Goal: Use online tool/utility: Use online tool/utility

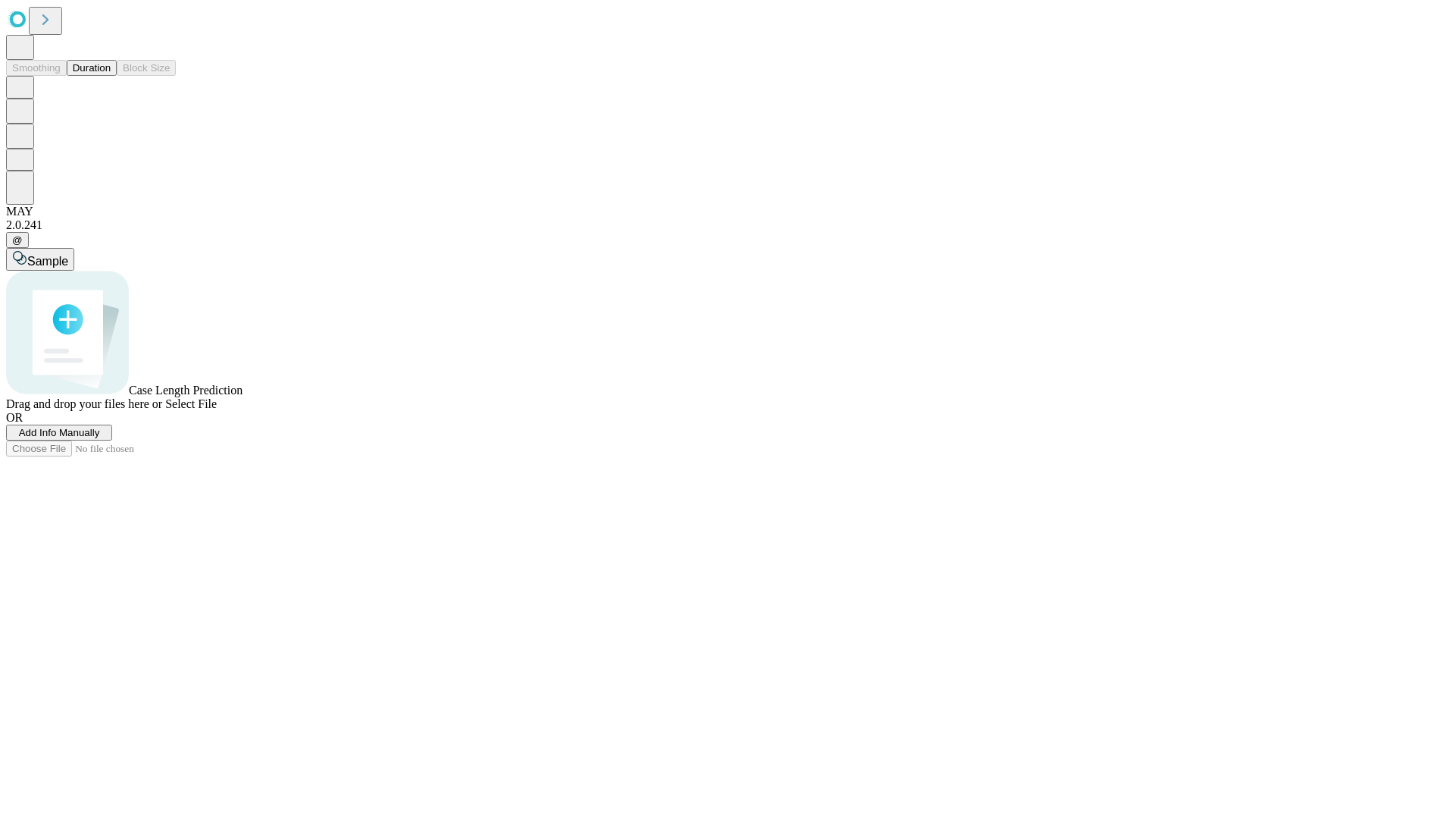
click at [217, 410] on span "Select File" at bounding box center [191, 403] width 52 height 13
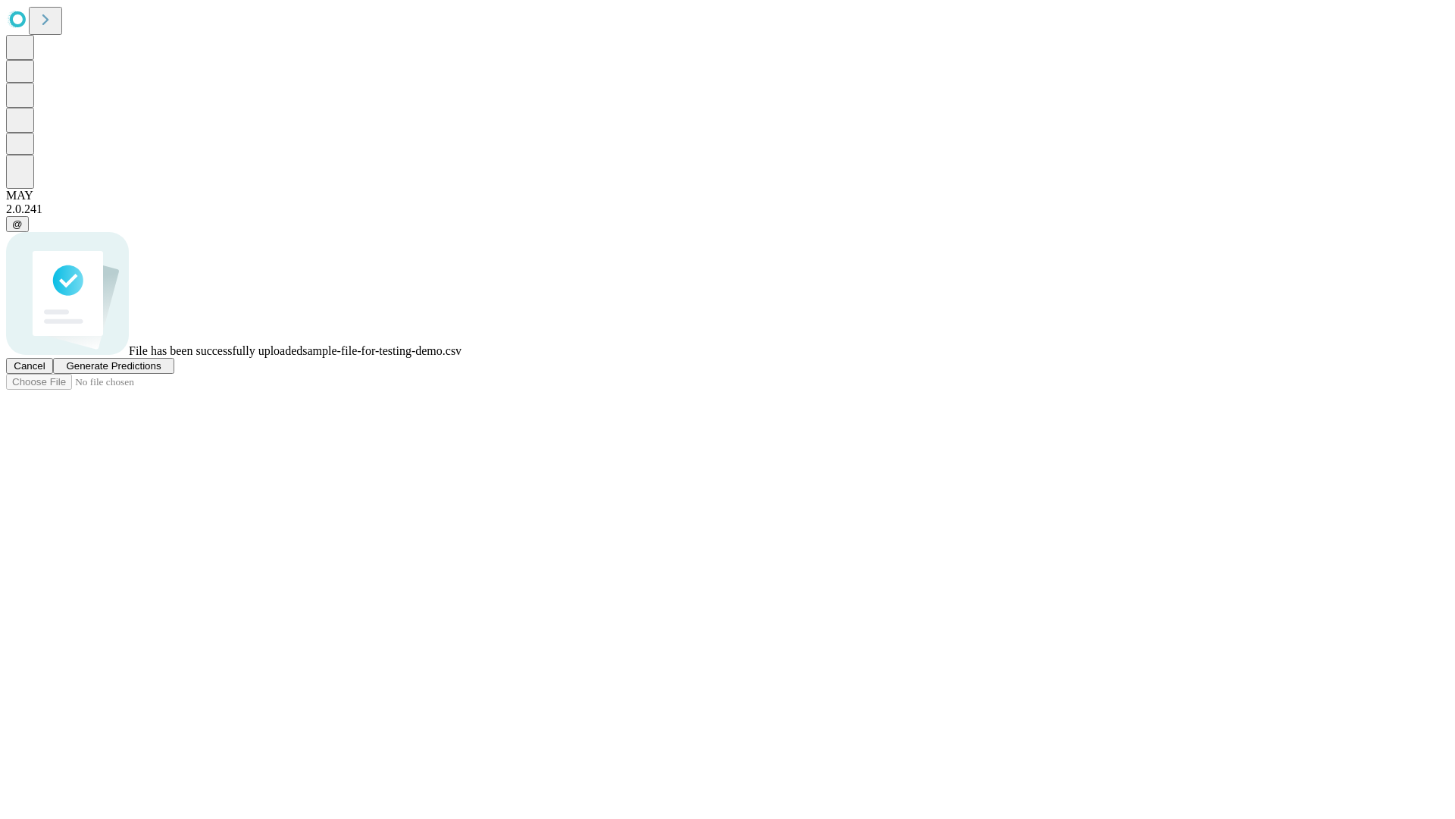
click at [161, 371] on span "Generate Predictions" at bounding box center [113, 365] width 95 height 11
